Goal: Navigation & Orientation: Find specific page/section

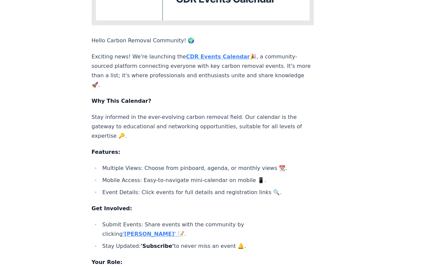
scroll to position [174, 0]
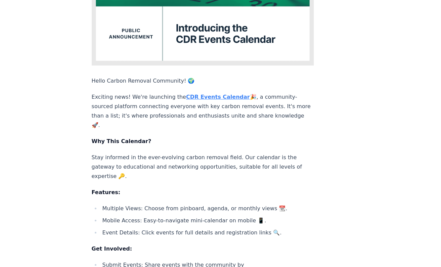
click at [210, 94] on strong "CDR Events Calendar" at bounding box center [218, 97] width 64 height 6
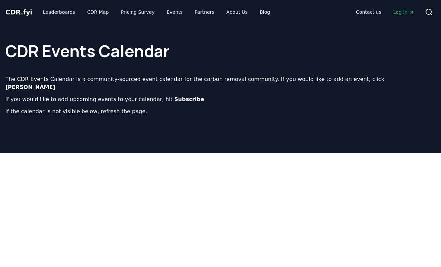
click at [159, 120] on header "CDR Events Calendar The CDR Events Calendar is a community-sourced event calend…" at bounding box center [220, 88] width 441 height 129
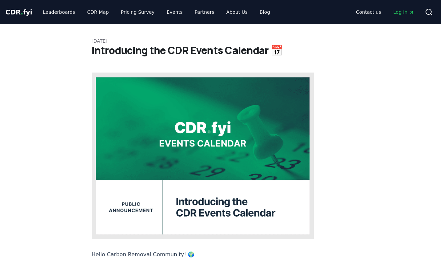
scroll to position [174, 0]
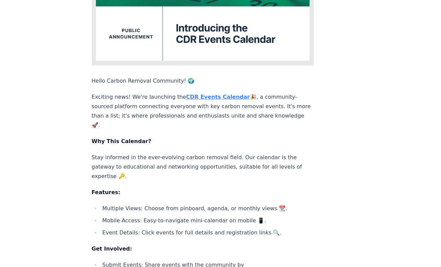
click at [109, 45] on div "Hello Carbon Removal Community! 🌍 Exciting news! We're launching the CDR Events…" at bounding box center [203, 181] width 223 height 565
